Goal: Answer question/provide support

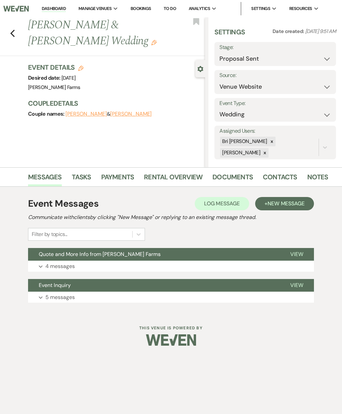
click at [132, 262] on button "Expand 4 messages" at bounding box center [171, 266] width 286 height 11
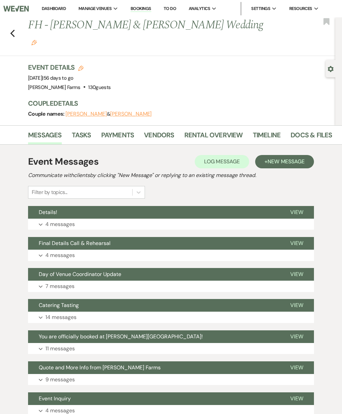
scroll to position [1, 0]
click at [184, 206] on button "Details!" at bounding box center [153, 212] width 251 height 13
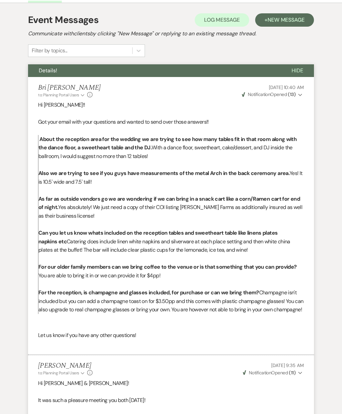
scroll to position [0, 0]
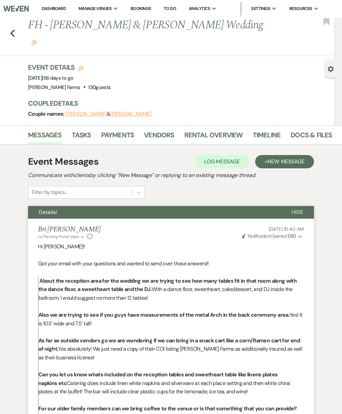
click at [54, 8] on link "Dashboard" at bounding box center [54, 9] width 24 height 6
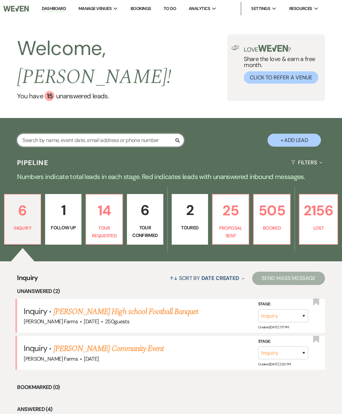
click at [136, 134] on input "text" at bounding box center [100, 140] width 167 height 13
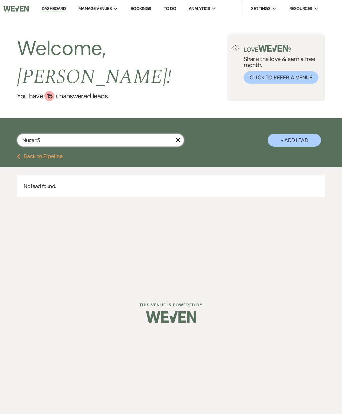
type input "Nugen"
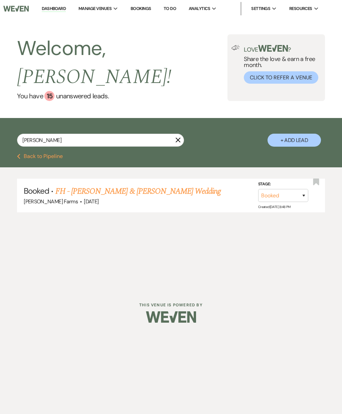
click at [166, 186] on link "FH - Max Oller & Molly Nugent's Wedding" at bounding box center [137, 192] width 165 height 12
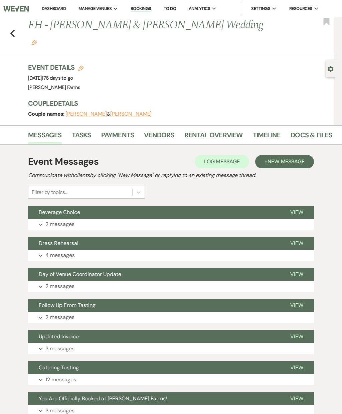
click at [169, 206] on button "Beverage Choice" at bounding box center [153, 212] width 251 height 13
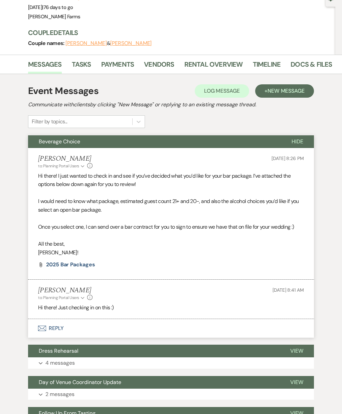
scroll to position [71, 0]
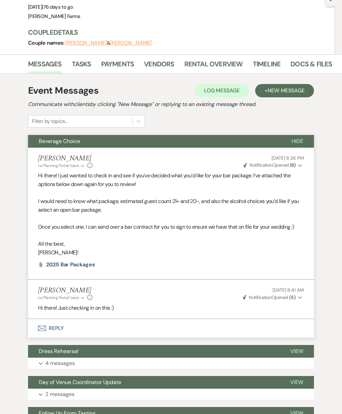
click at [170, 358] on button "Expand 4 messages" at bounding box center [171, 363] width 286 height 11
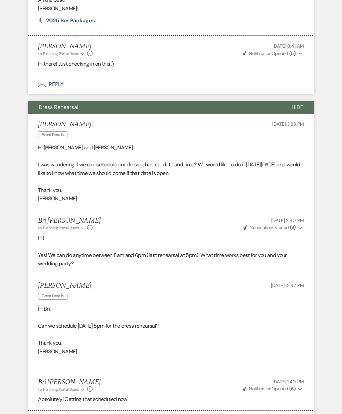
scroll to position [366, 0]
